Goal: Transaction & Acquisition: Download file/media

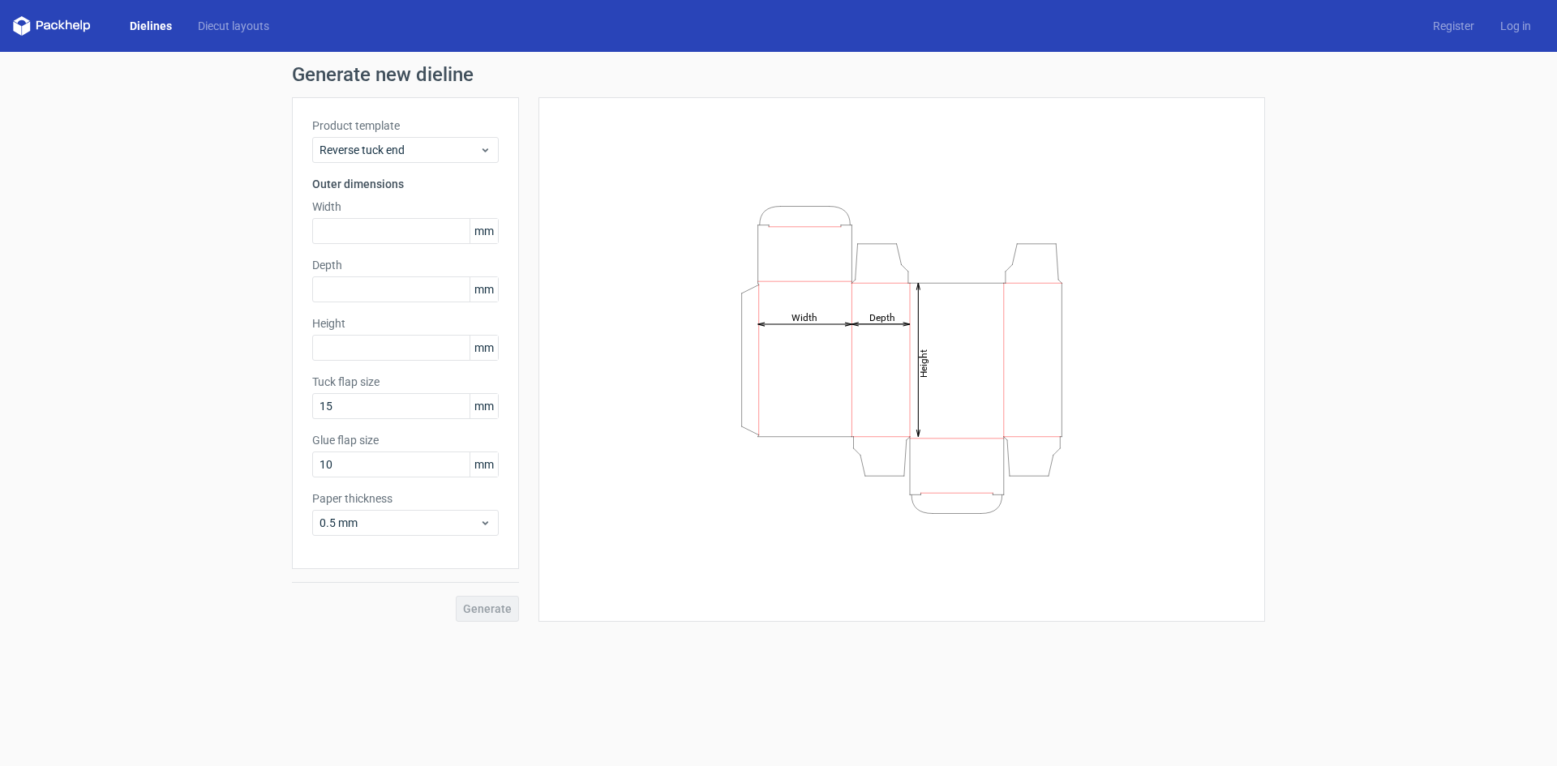
click at [157, 26] on link "Dielines" at bounding box center [151, 26] width 68 height 16
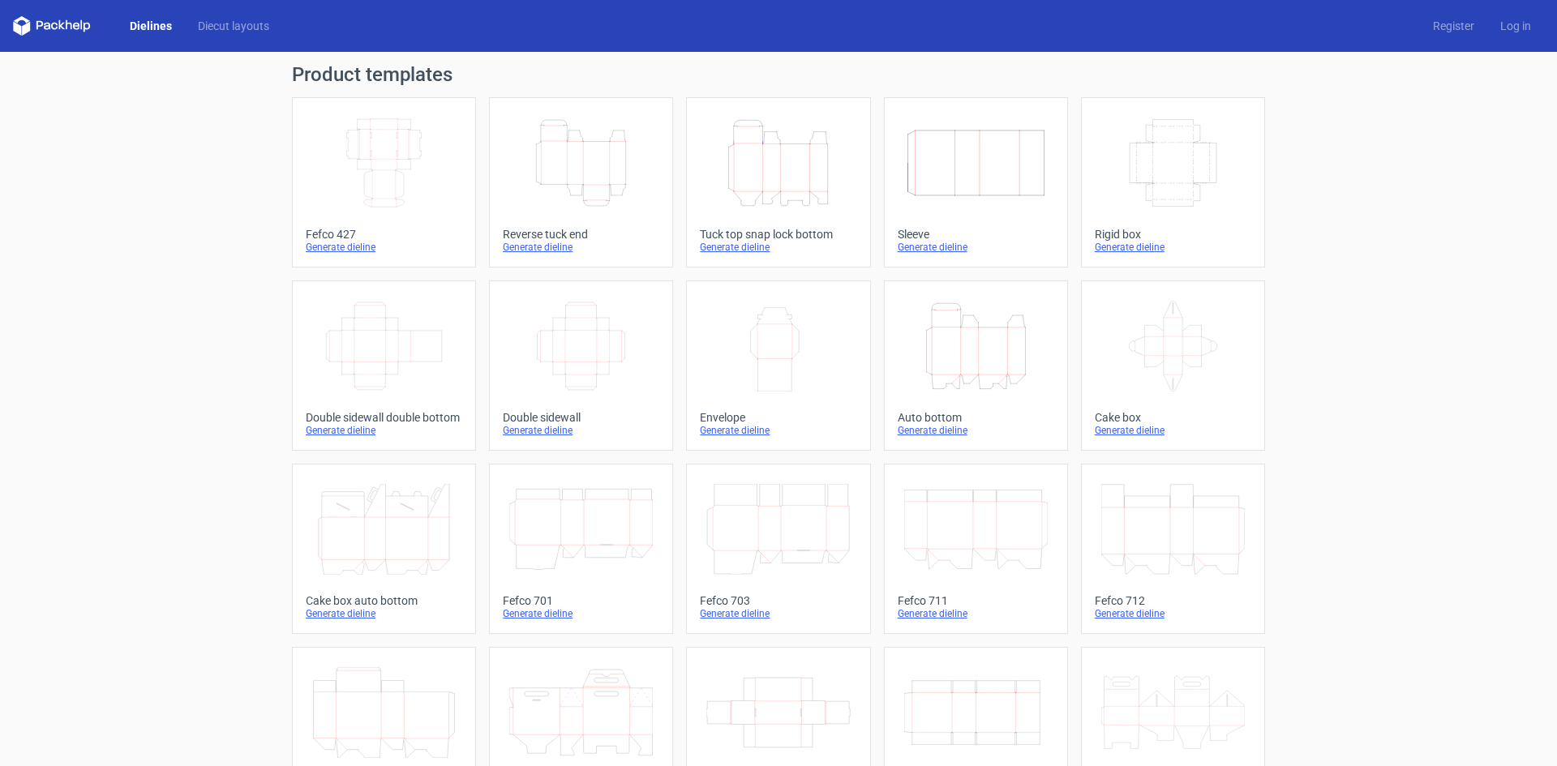
click at [800, 200] on icon "Height Depth Width" at bounding box center [778, 163] width 144 height 91
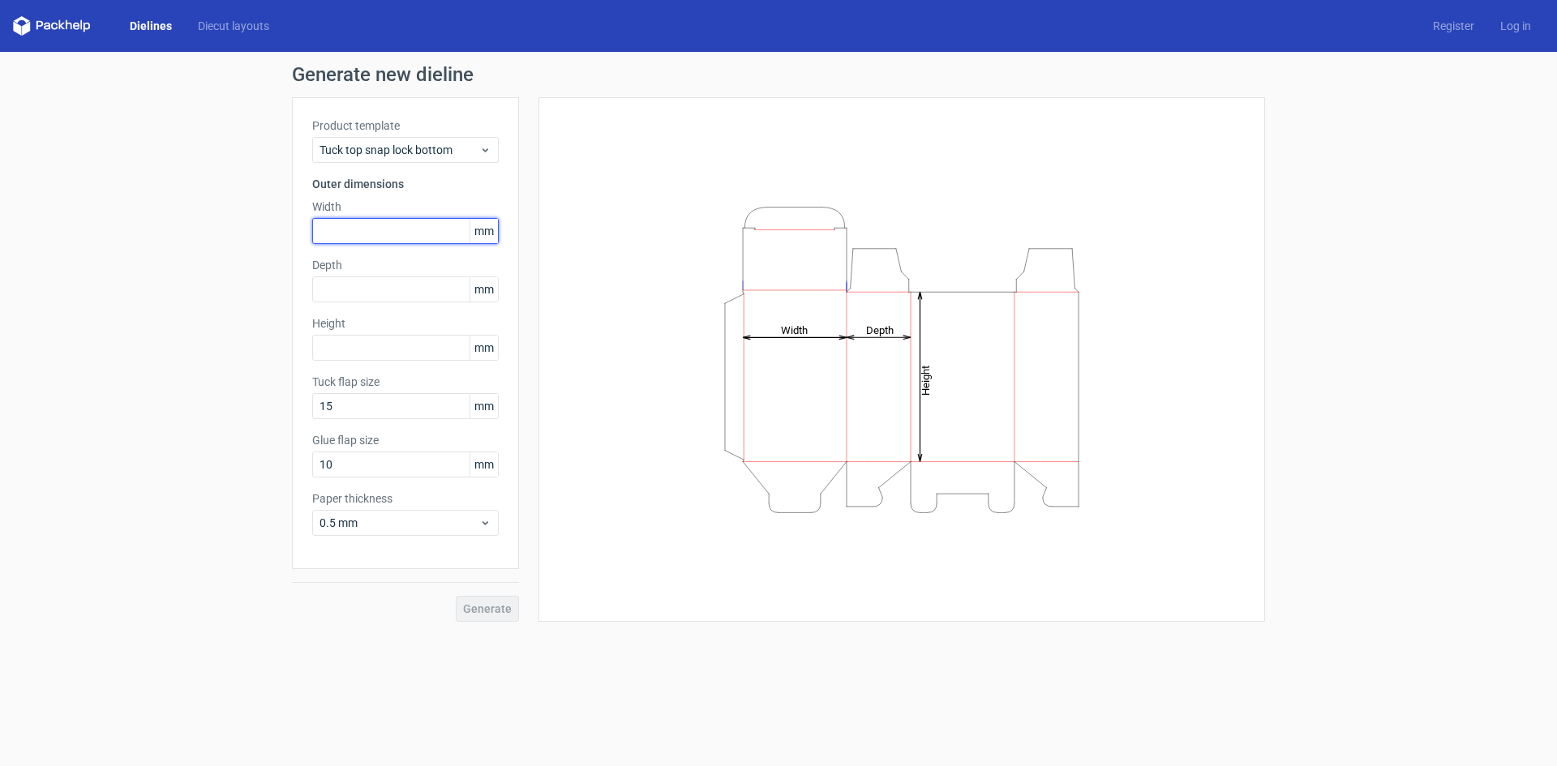
click at [356, 231] on input "text" at bounding box center [405, 231] width 187 height 26
type input "85"
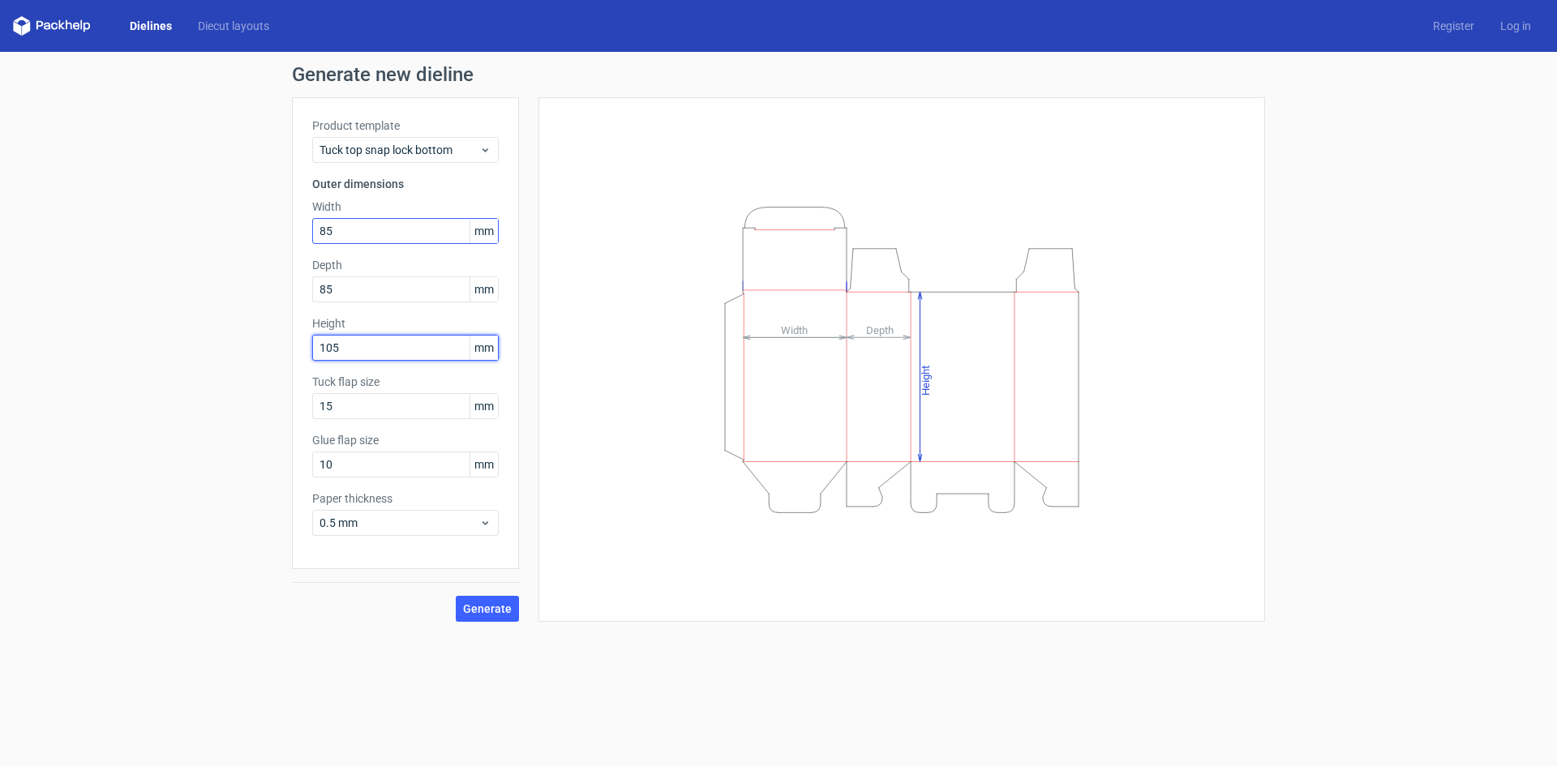
type input "105"
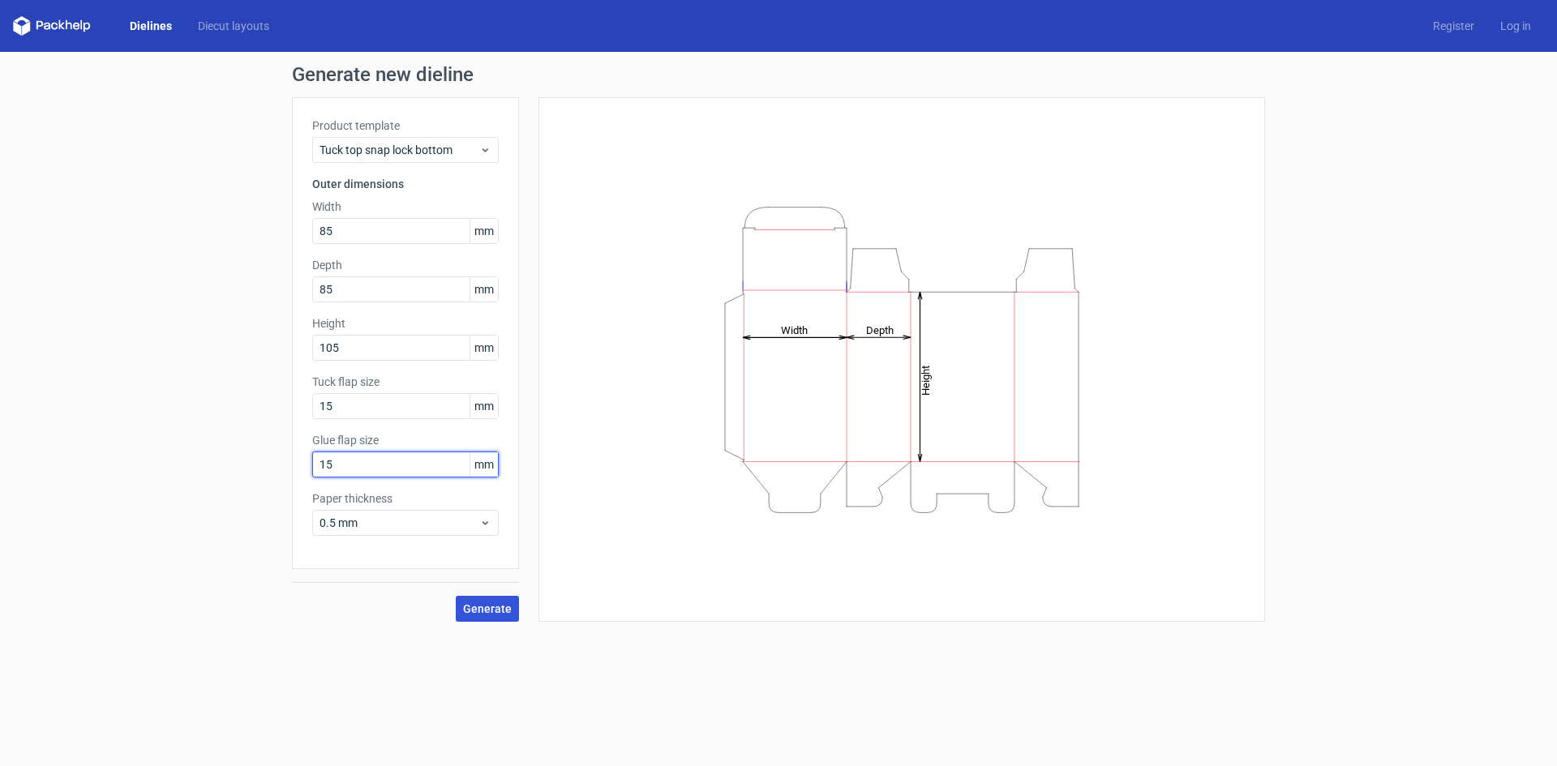
type input "15"
click at [479, 620] on button "Generate" at bounding box center [487, 609] width 63 height 26
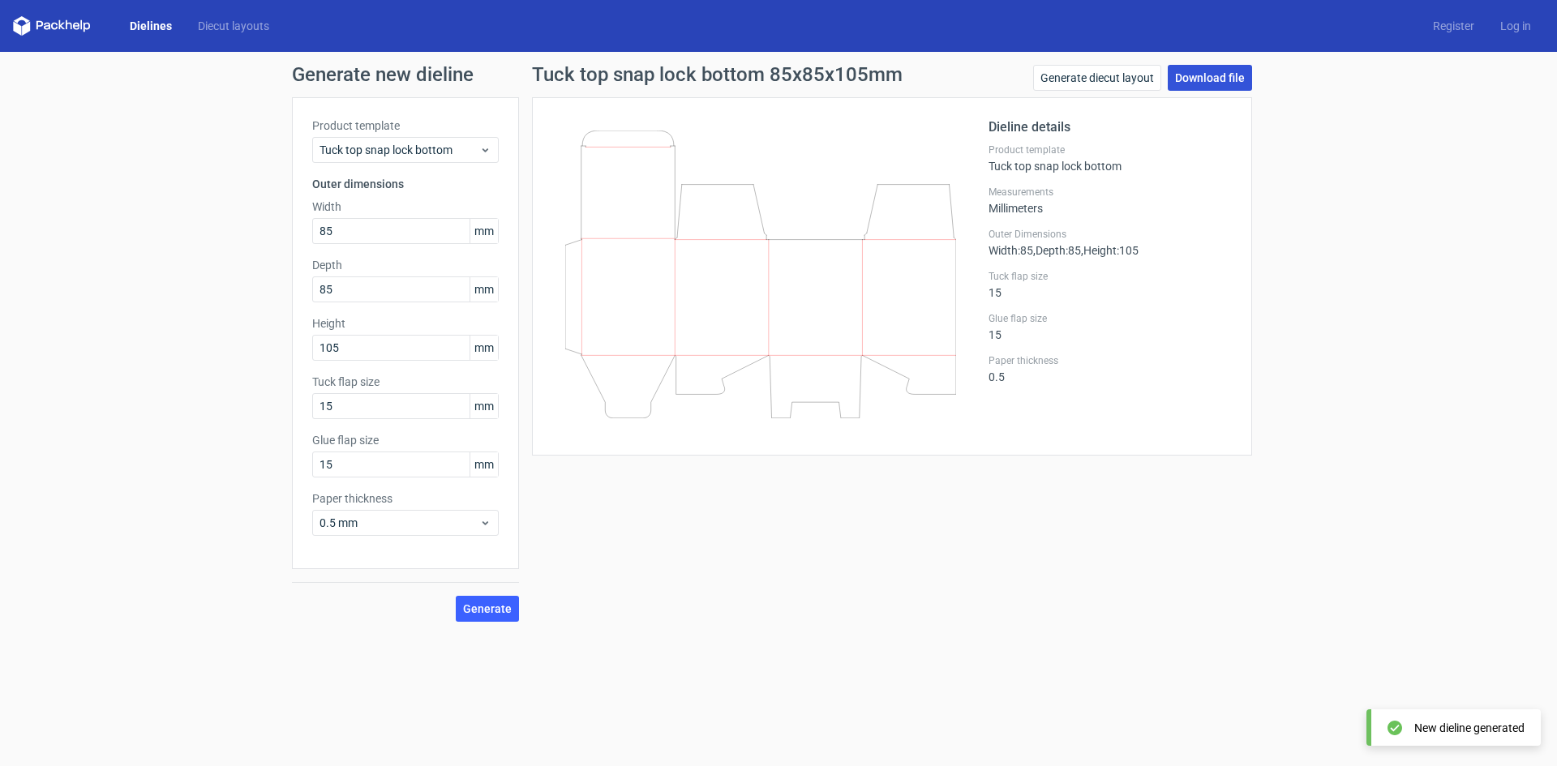
click at [1202, 74] on link "Download file" at bounding box center [1210, 78] width 84 height 26
drag, startPoint x: 161, startPoint y: 24, endPoint x: 178, endPoint y: 35, distance: 20.7
click at [161, 24] on link "Dielines" at bounding box center [151, 26] width 68 height 16
